Goal: Find specific page/section: Find specific page/section

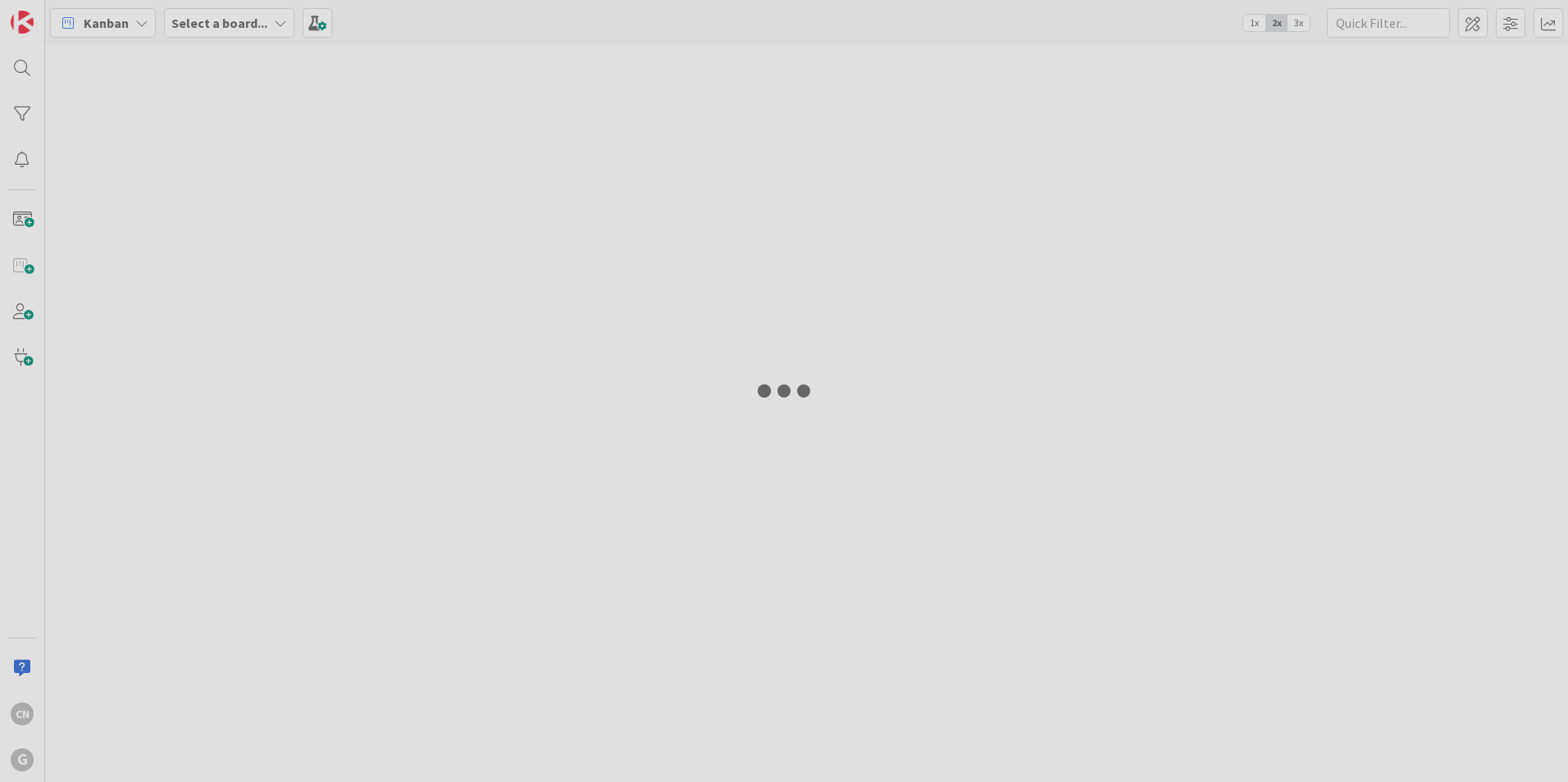
type input "[PERSON_NAME]"
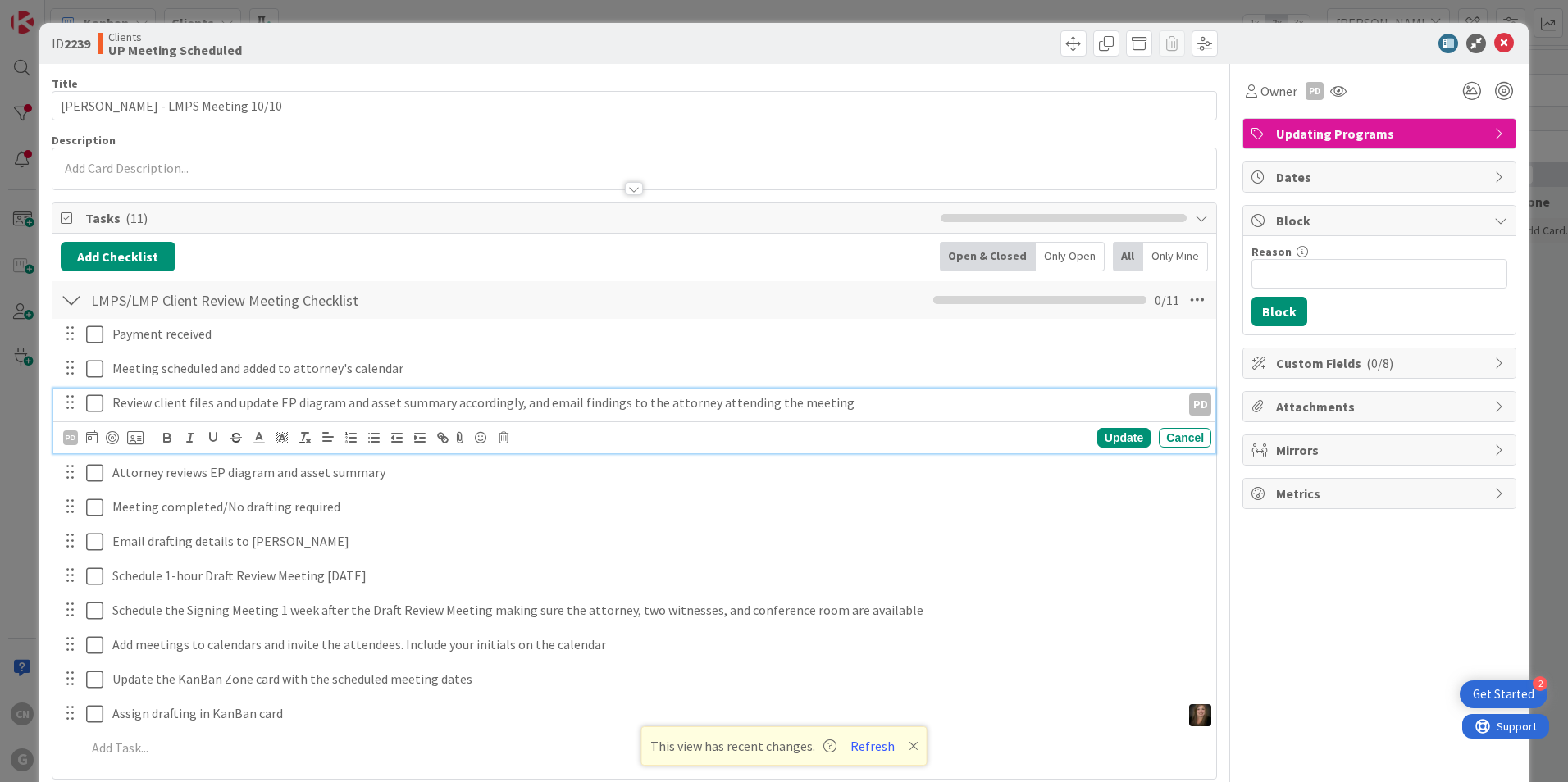
scroll to position [2295, 0]
